Goal: Task Accomplishment & Management: Manage account settings

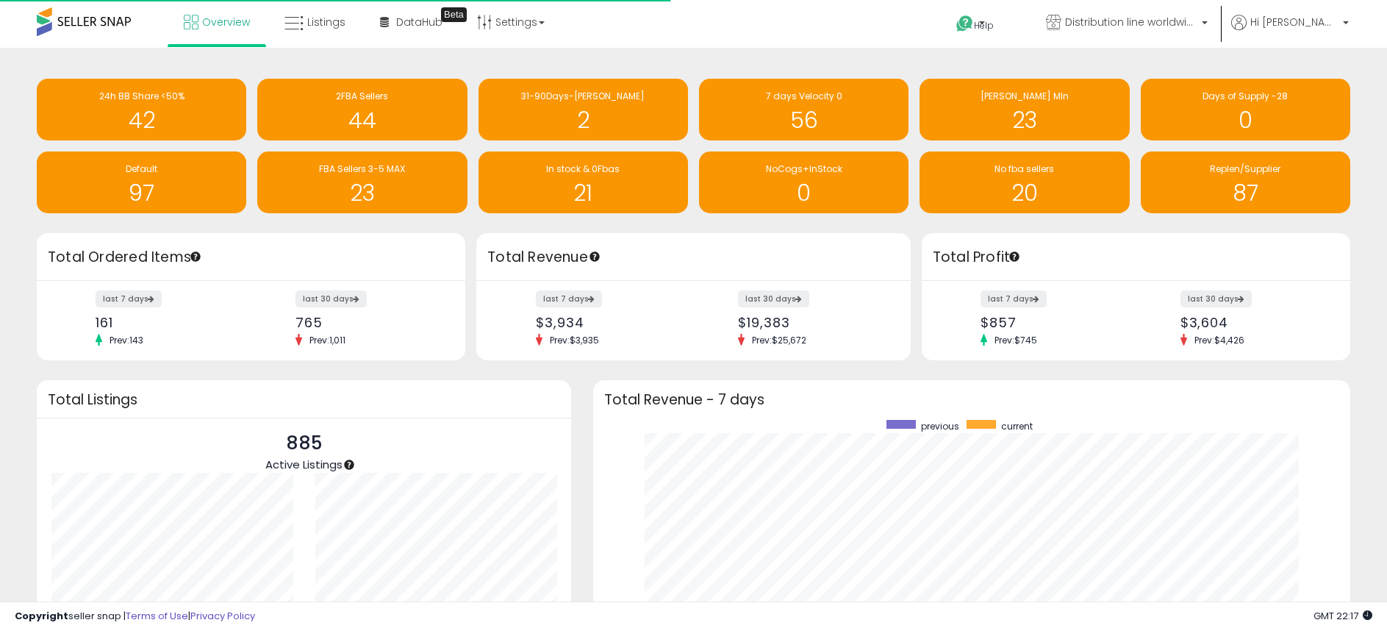
scroll to position [278, 728]
click at [1197, 19] on span "Distribution line worldwide" at bounding box center [1131, 22] width 132 height 15
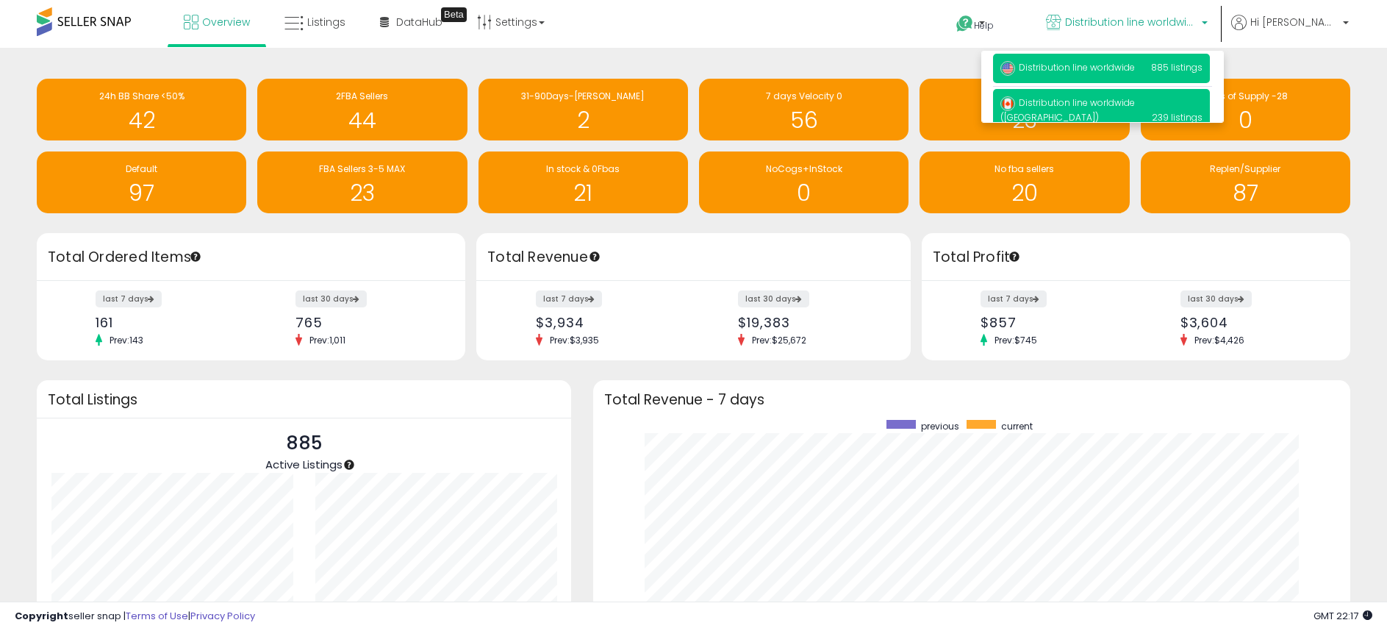
click at [1135, 101] on span "Distribution line worldwide ([GEOGRAPHIC_DATA])" at bounding box center [1068, 109] width 135 height 27
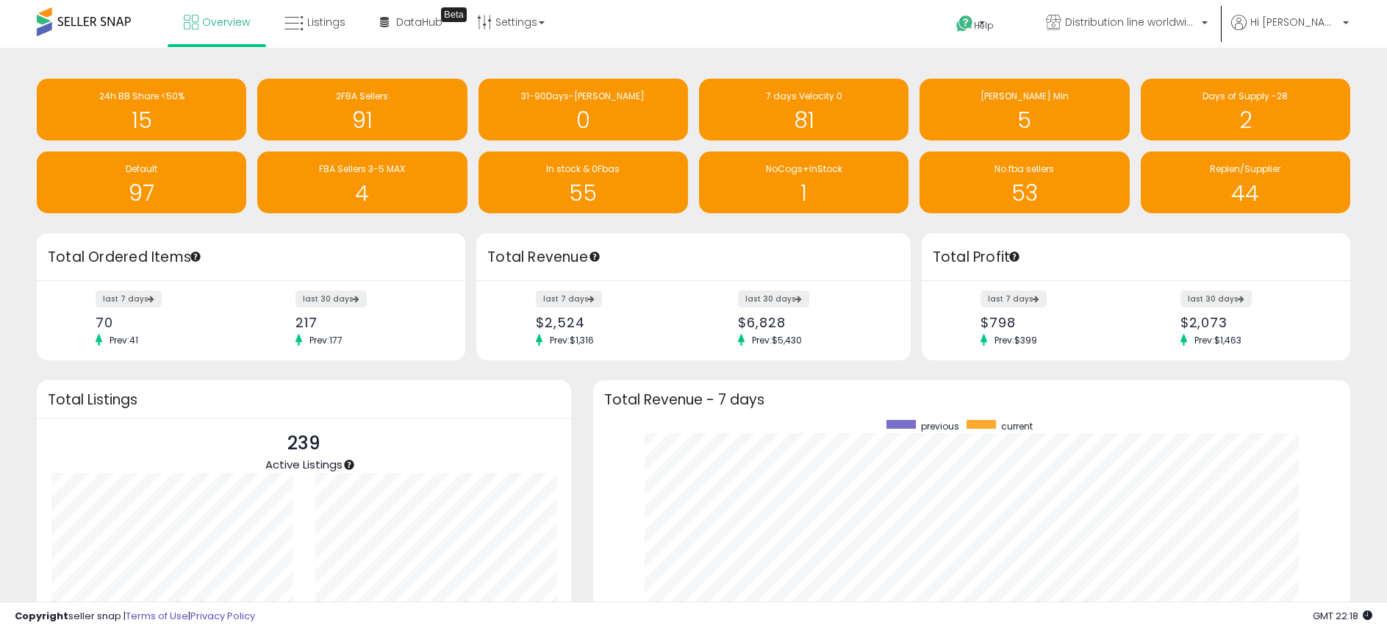
scroll to position [278, 728]
click at [820, 172] on span "NoCogs+InStock" at bounding box center [804, 168] width 76 height 12
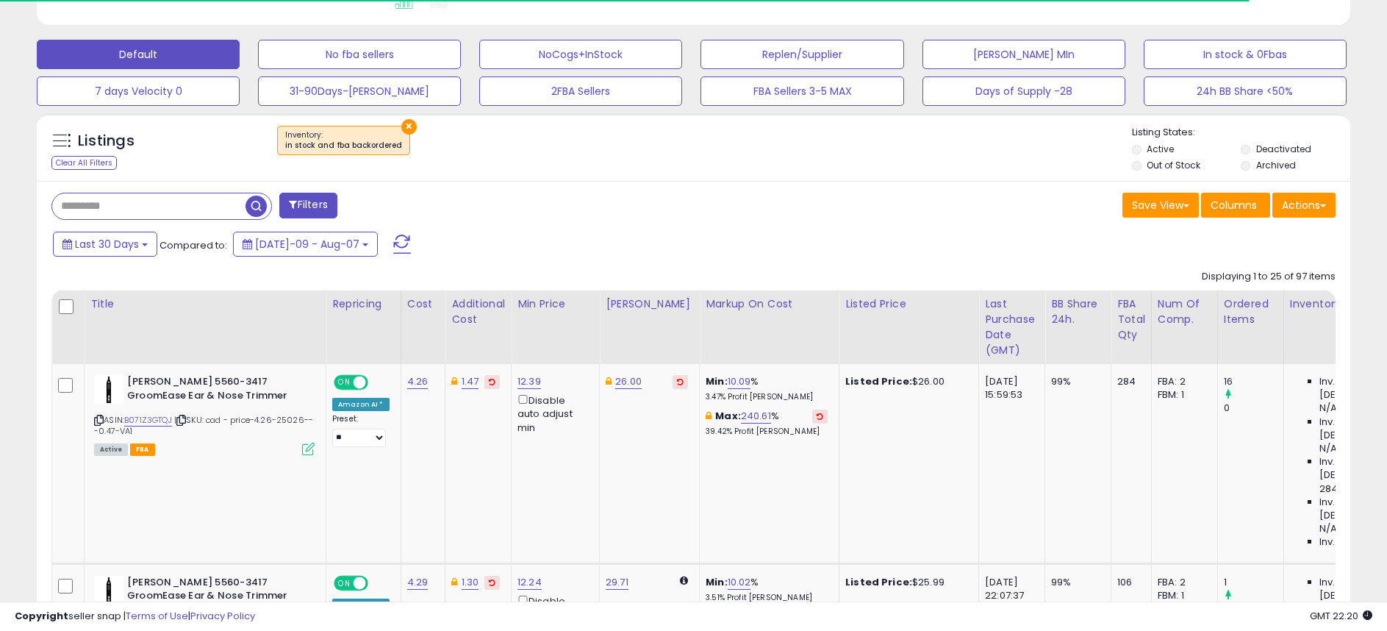
scroll to position [441, 0]
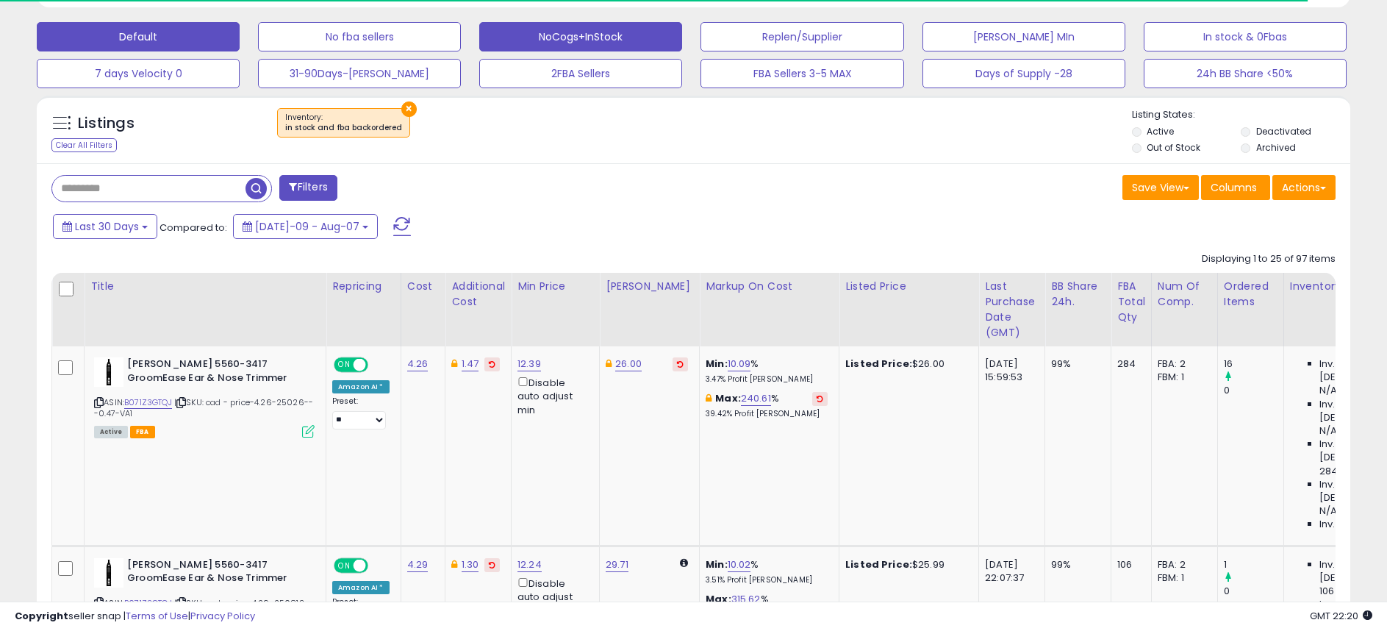
click at [562, 33] on button "NoCogs+InStock" at bounding box center [580, 36] width 203 height 29
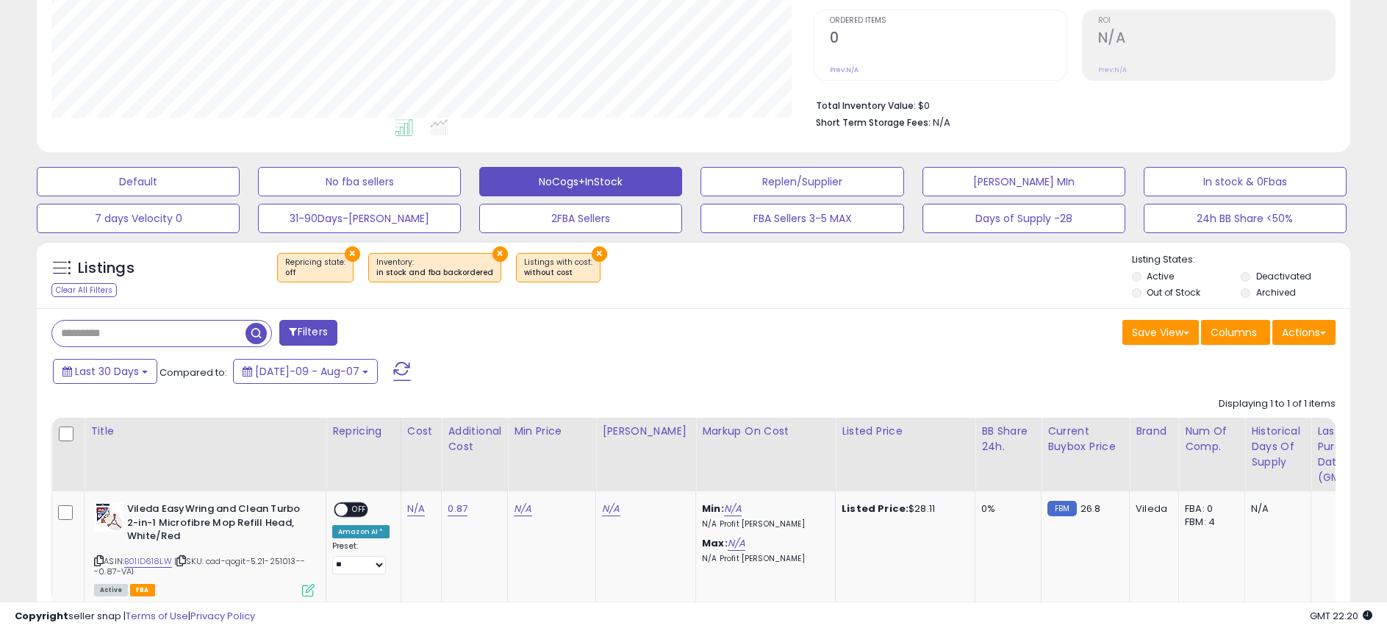
scroll to position [301, 762]
click at [410, 512] on link "N/A" at bounding box center [416, 508] width 18 height 15
type input "****"
click at [459, 472] on icon "submit" at bounding box center [454, 470] width 9 height 9
click at [450, 505] on link "0.87" at bounding box center [458, 508] width 20 height 15
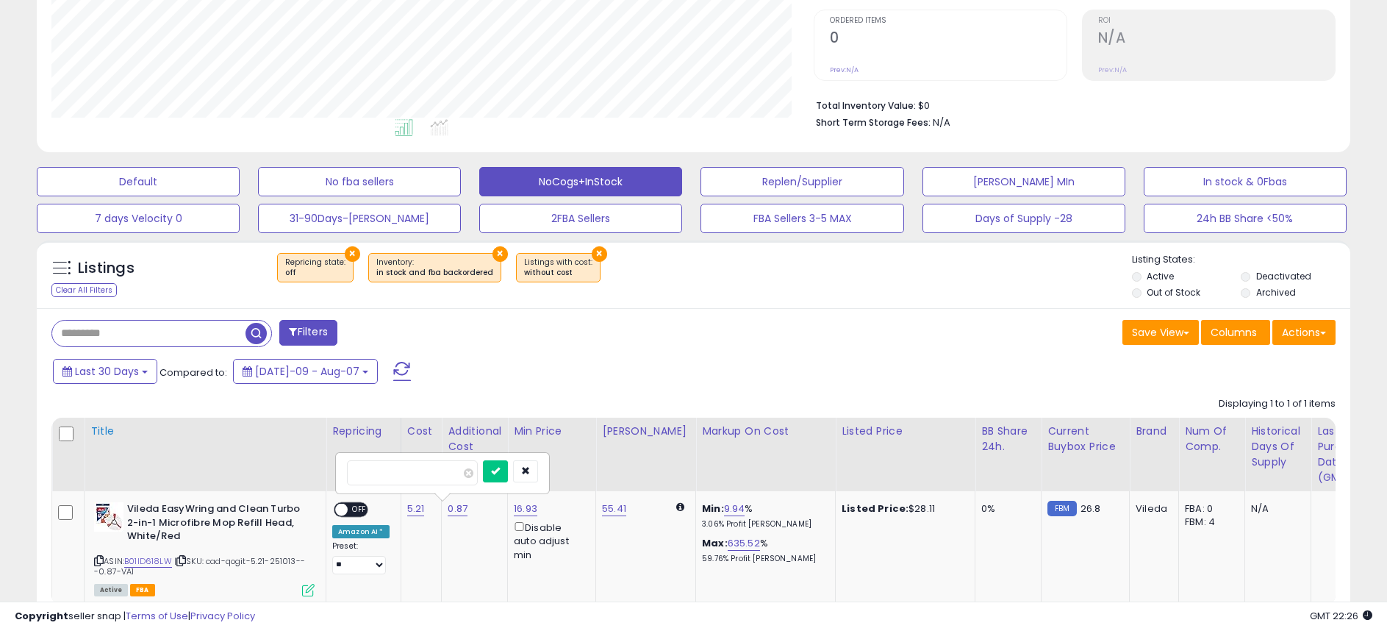
drag, startPoint x: 401, startPoint y: 470, endPoint x: 271, endPoint y: 465, distance: 130.2
type input "****"
drag, startPoint x: 518, startPoint y: 472, endPoint x: 489, endPoint y: 480, distance: 30.5
click at [500, 473] on icon "submit" at bounding box center [495, 470] width 9 height 9
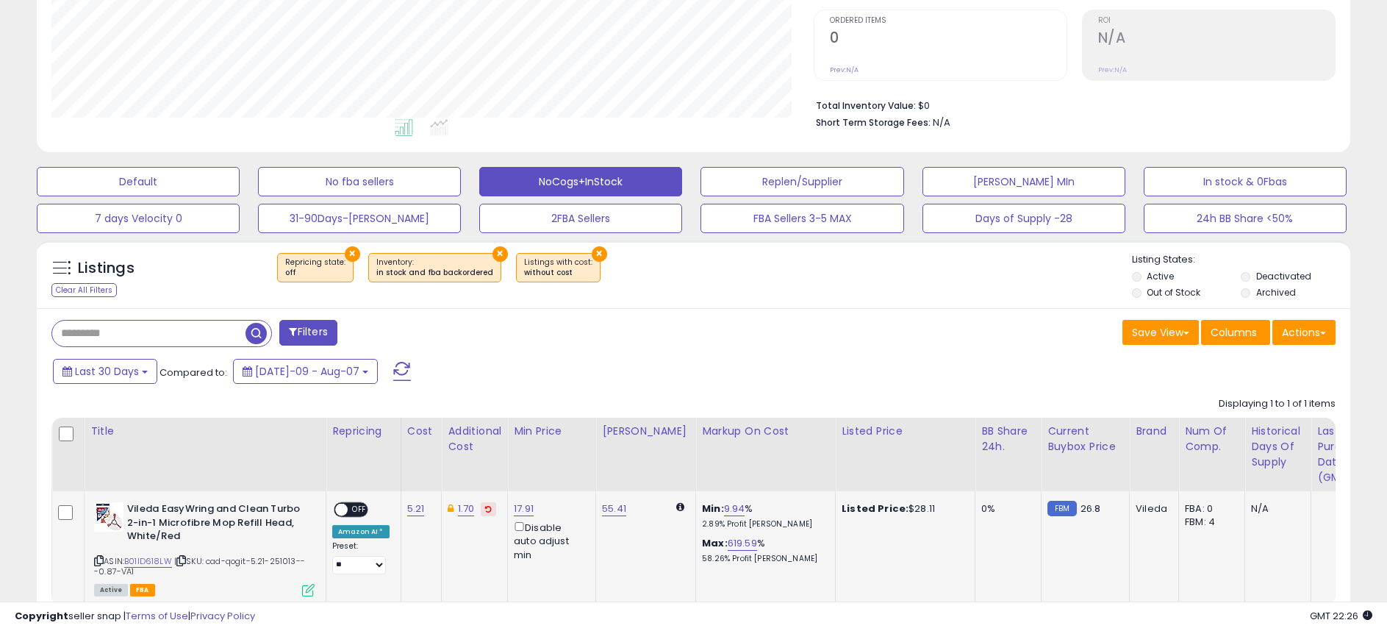
click at [362, 507] on span "OFF" at bounding box center [360, 510] width 24 height 12
